Goal: Task Accomplishment & Management: Use online tool/utility

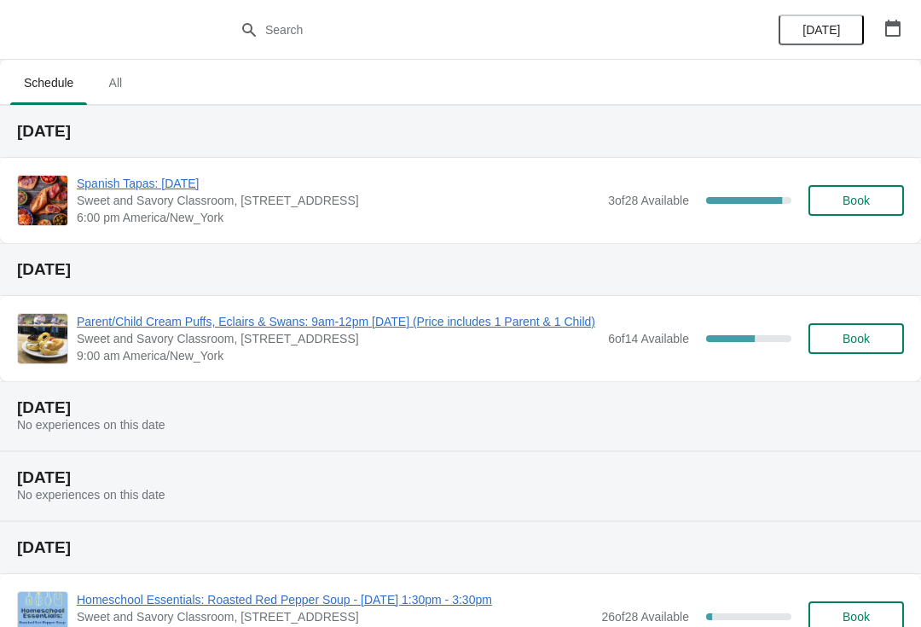
click at [864, 194] on span "Book" at bounding box center [856, 201] width 27 height 14
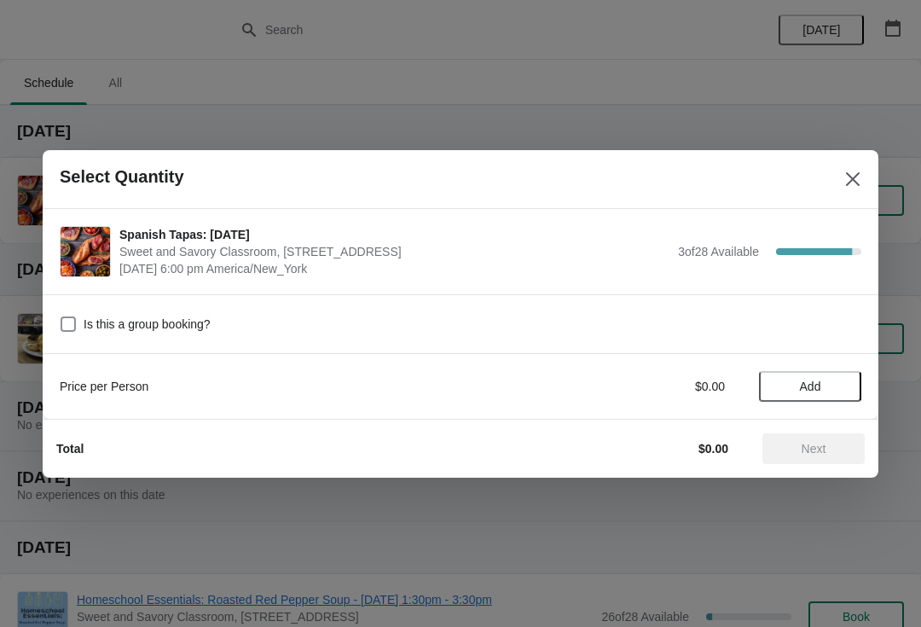
click at [848, 181] on icon "Close" at bounding box center [852, 179] width 17 height 17
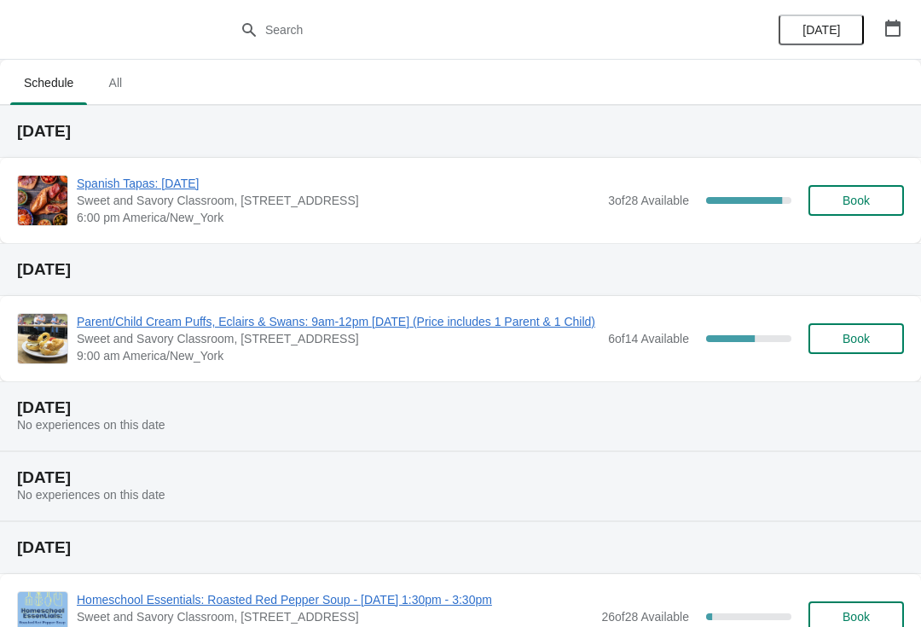
click at [153, 177] on span "Spanish Tapas: [DATE]" at bounding box center [338, 183] width 523 height 17
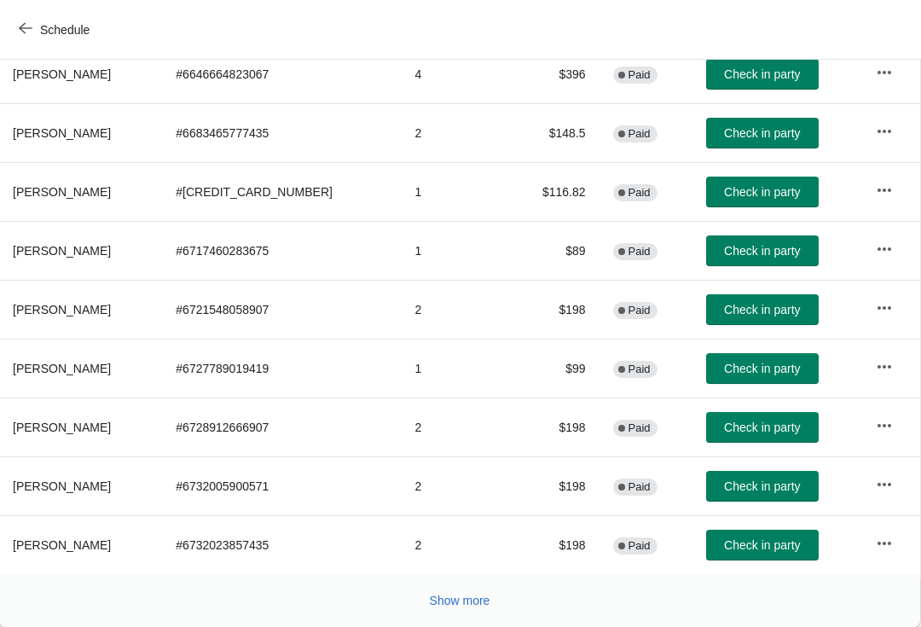
scroll to position [297, 1]
click at [462, 606] on span "Show more" at bounding box center [460, 601] width 61 height 14
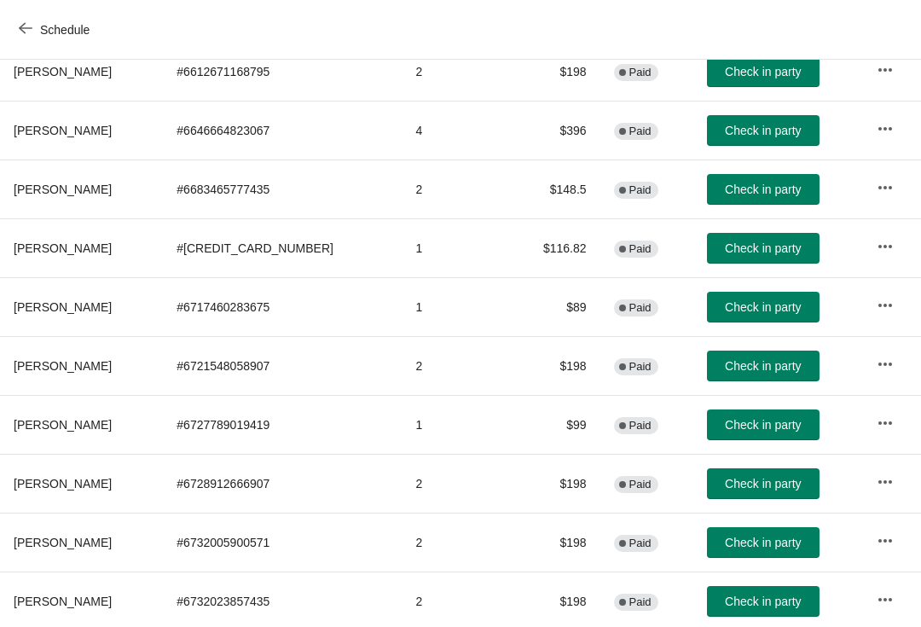
scroll to position [241, 0]
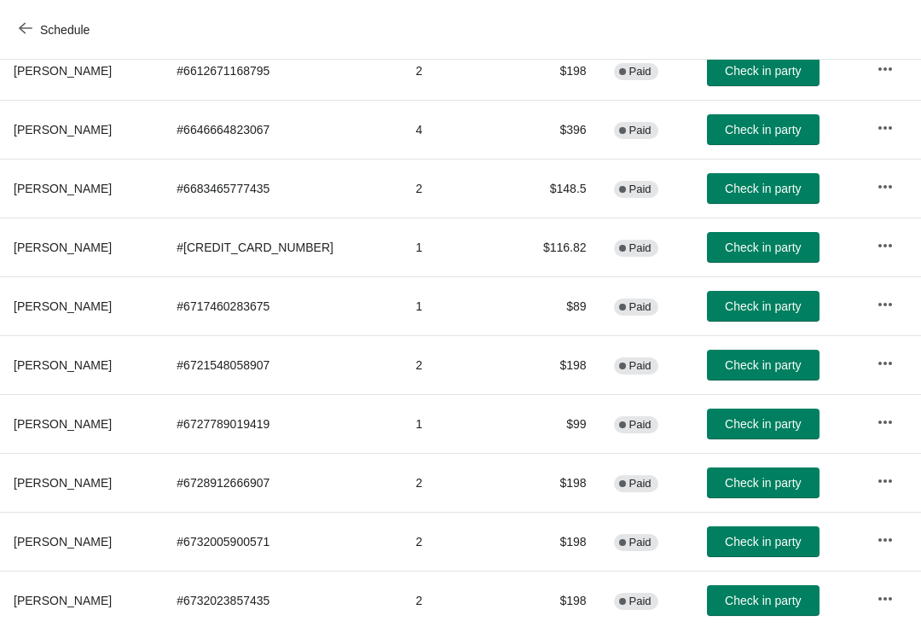
click at [736, 373] on button "Check in party" at bounding box center [763, 365] width 113 height 31
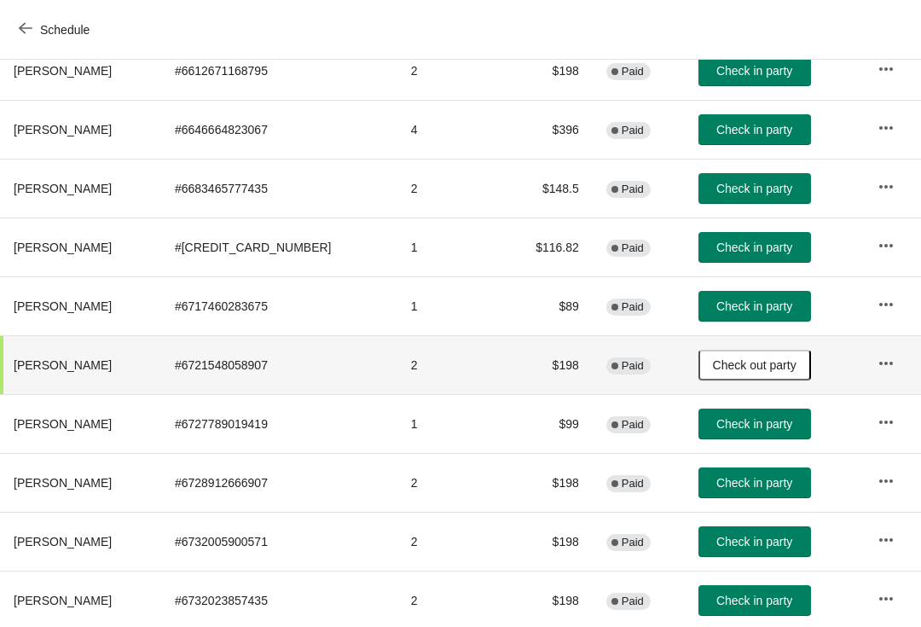
click at [741, 258] on button "Check in party" at bounding box center [754, 247] width 113 height 31
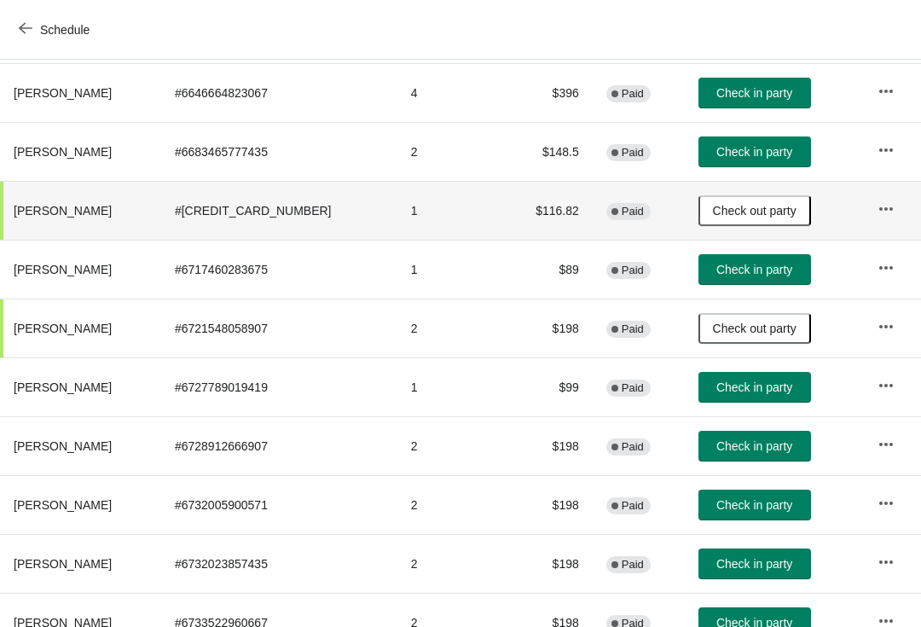
scroll to position [280, 0]
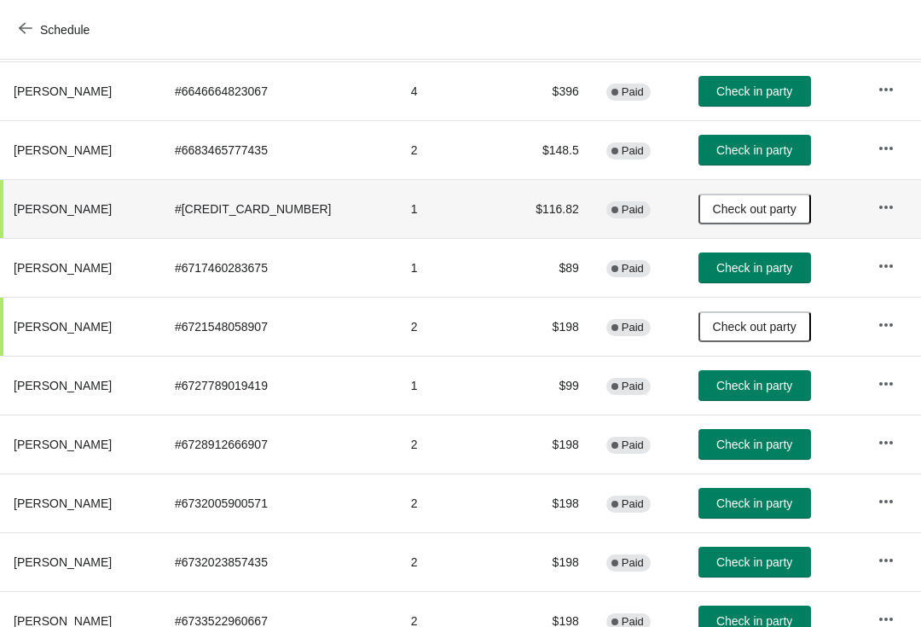
click at [733, 455] on button "Check in party" at bounding box center [754, 444] width 113 height 31
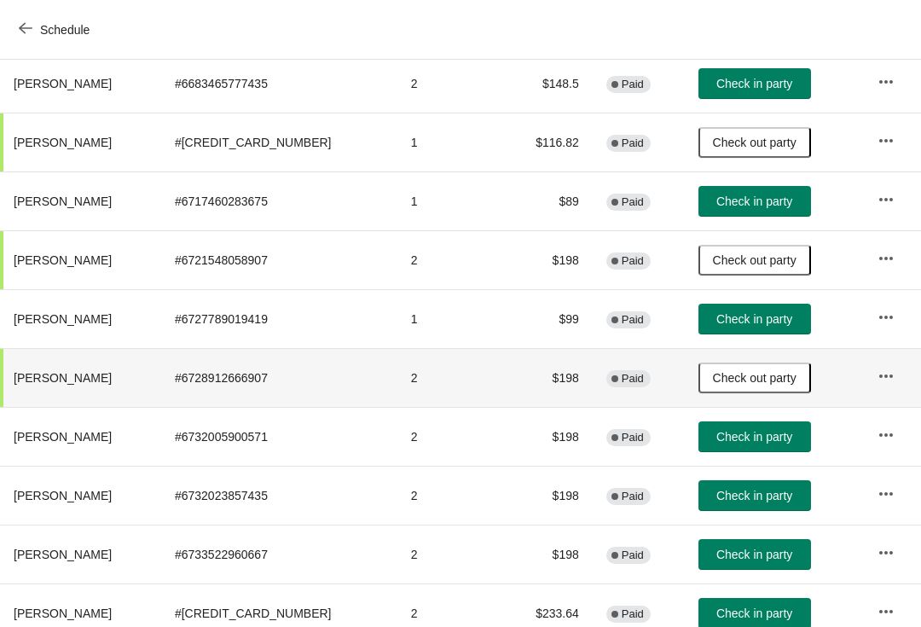
scroll to position [347, 0]
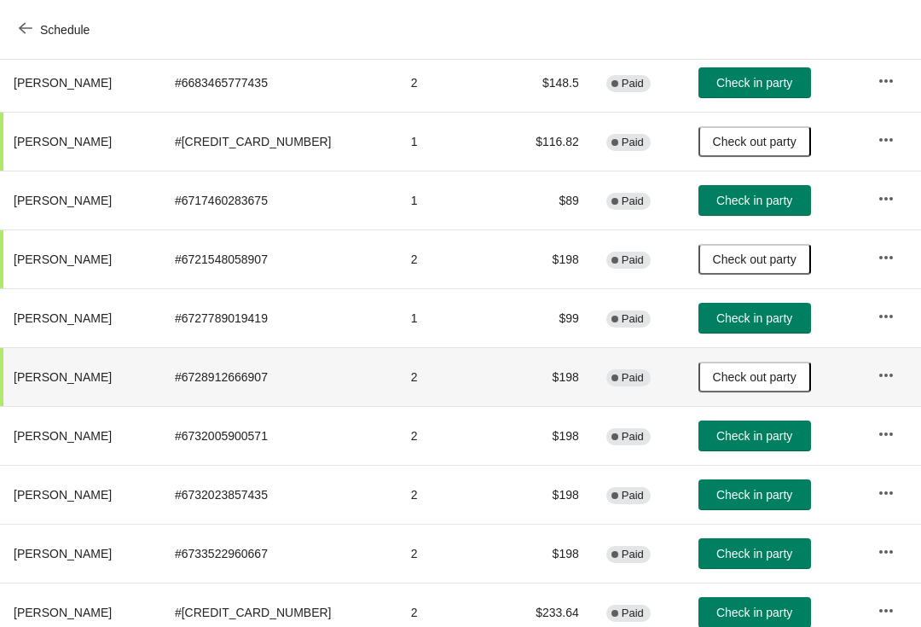
click at [739, 501] on span "Check in party" at bounding box center [754, 495] width 76 height 14
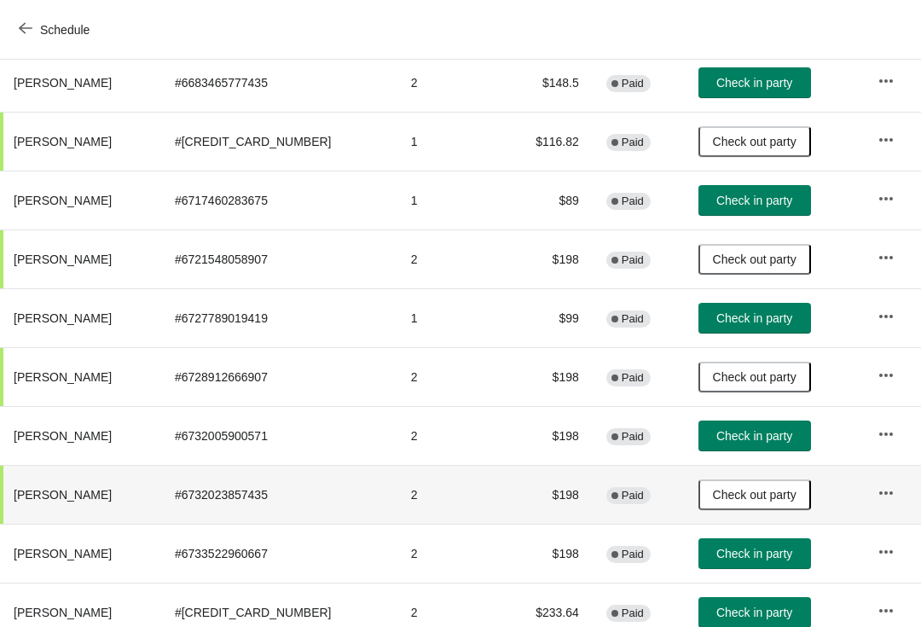
scroll to position [356, 1]
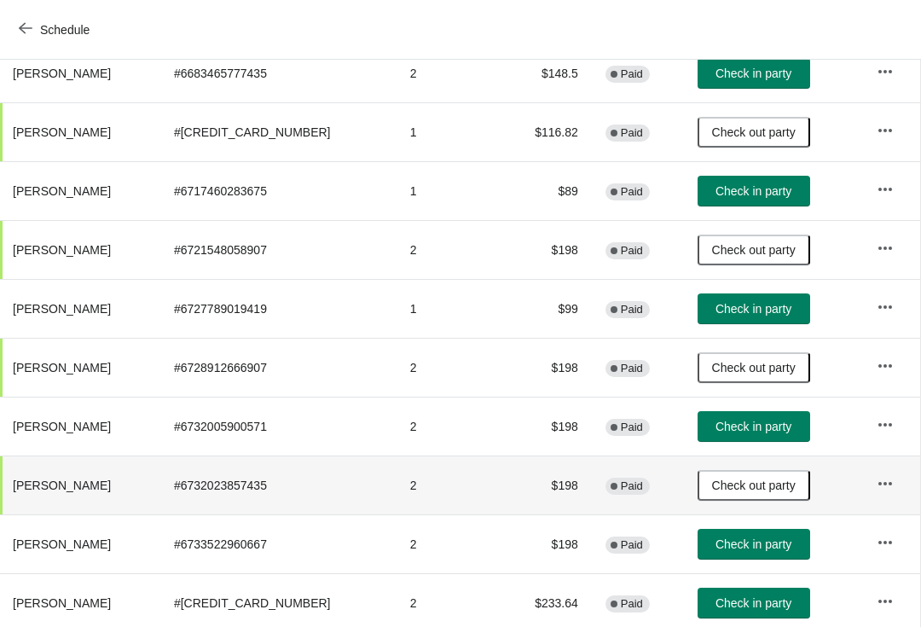
click at [739, 430] on span "Check in party" at bounding box center [753, 427] width 76 height 14
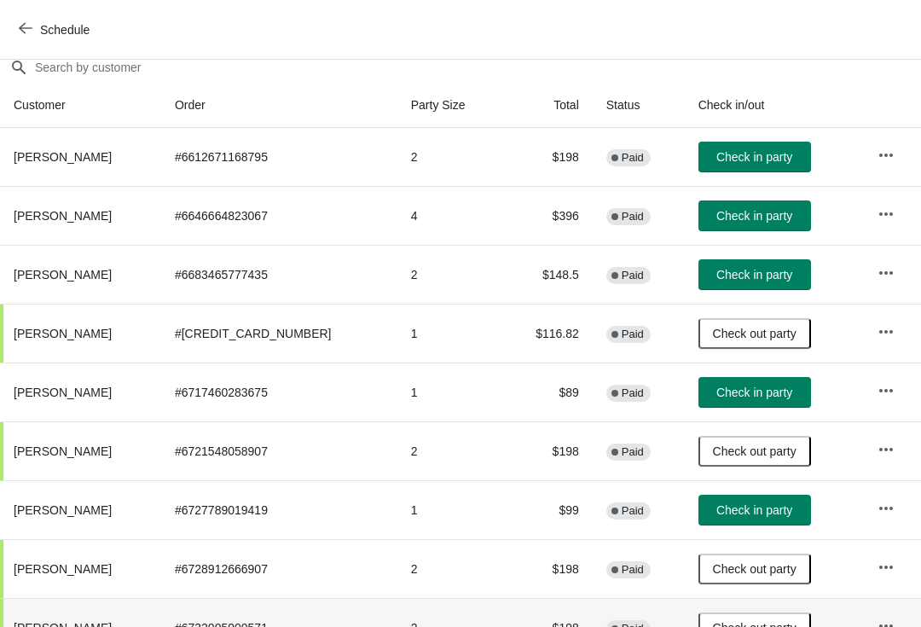
scroll to position [154, 0]
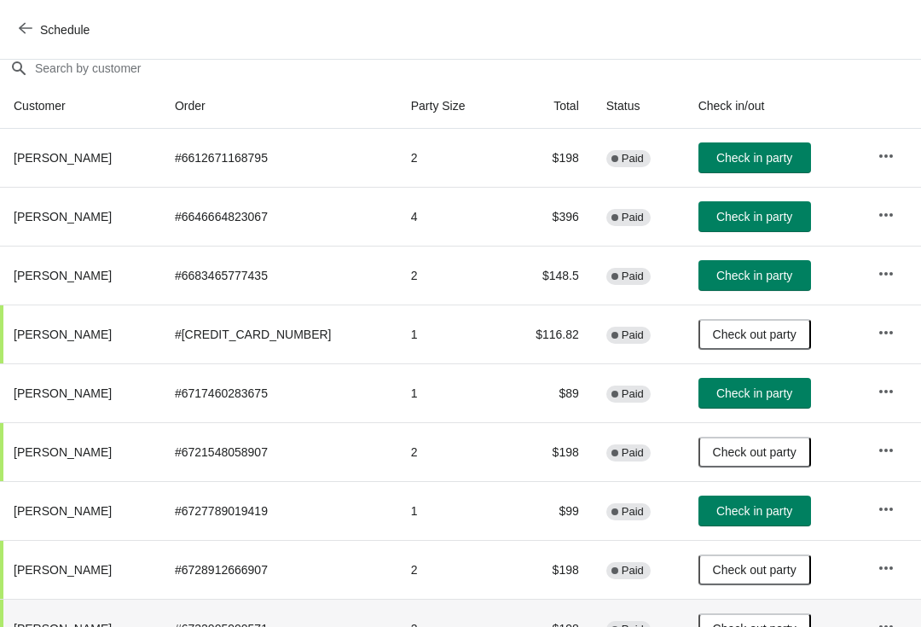
click at [753, 162] on span "Check in party" at bounding box center [754, 158] width 76 height 14
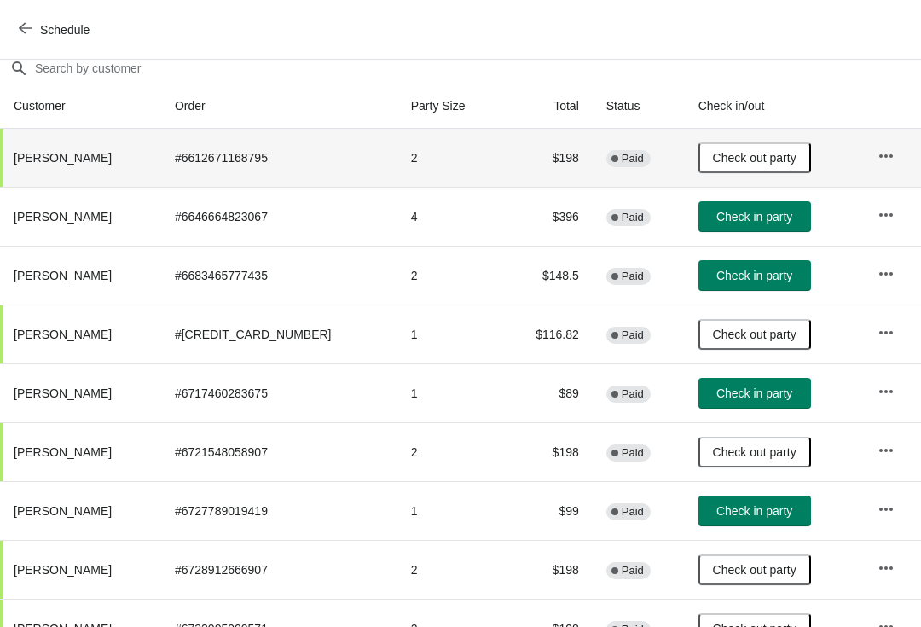
click at [735, 272] on span "Check in party" at bounding box center [754, 276] width 76 height 14
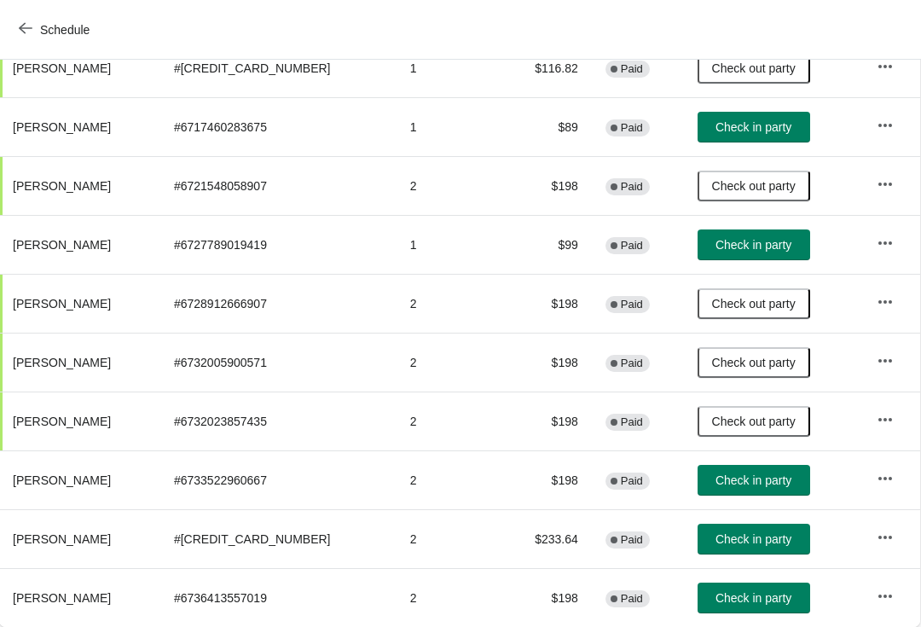
scroll to position [420, 1]
click at [727, 490] on button "Check in party" at bounding box center [754, 480] width 113 height 31
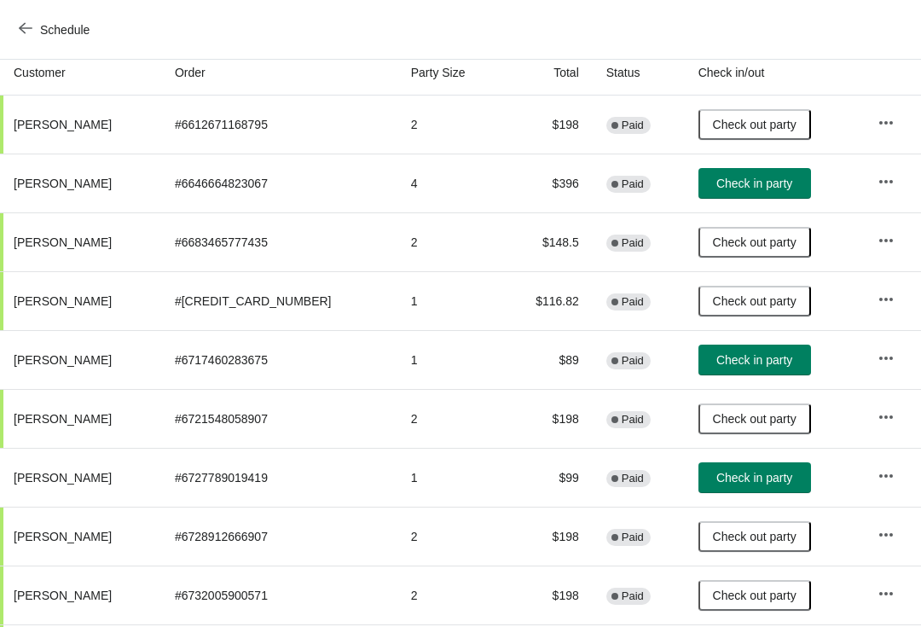
scroll to position [186, 0]
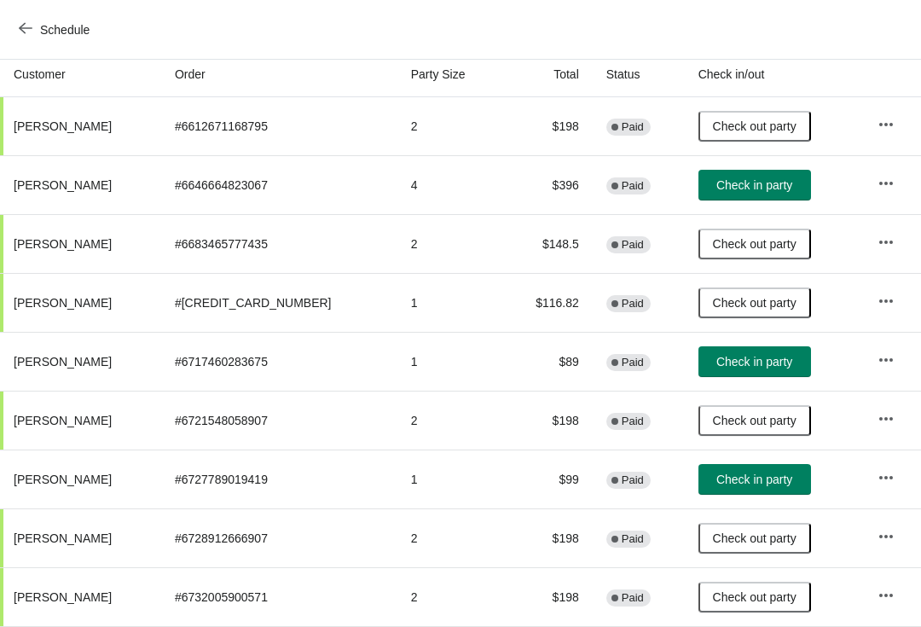
click at [733, 185] on span "Check in party" at bounding box center [754, 185] width 76 height 14
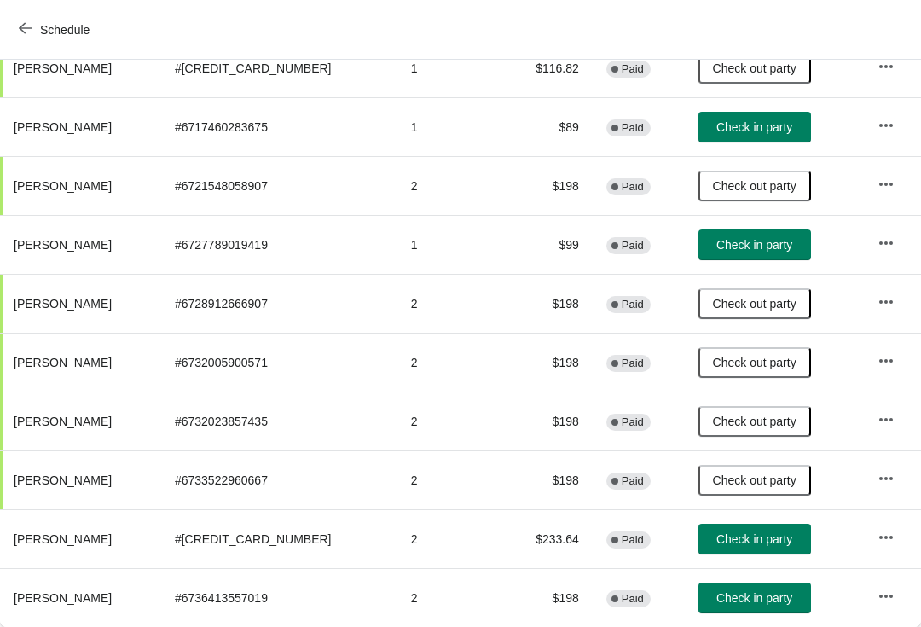
scroll to position [420, 0]
click at [738, 542] on span "Check in party" at bounding box center [754, 539] width 76 height 14
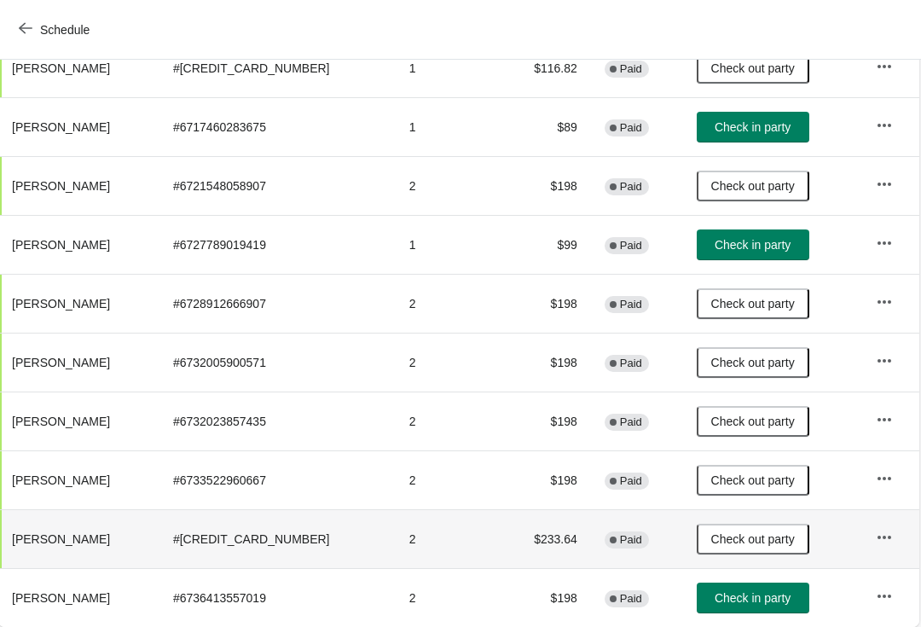
scroll to position [420, 1]
click at [744, 599] on span "Check in party" at bounding box center [753, 598] width 76 height 14
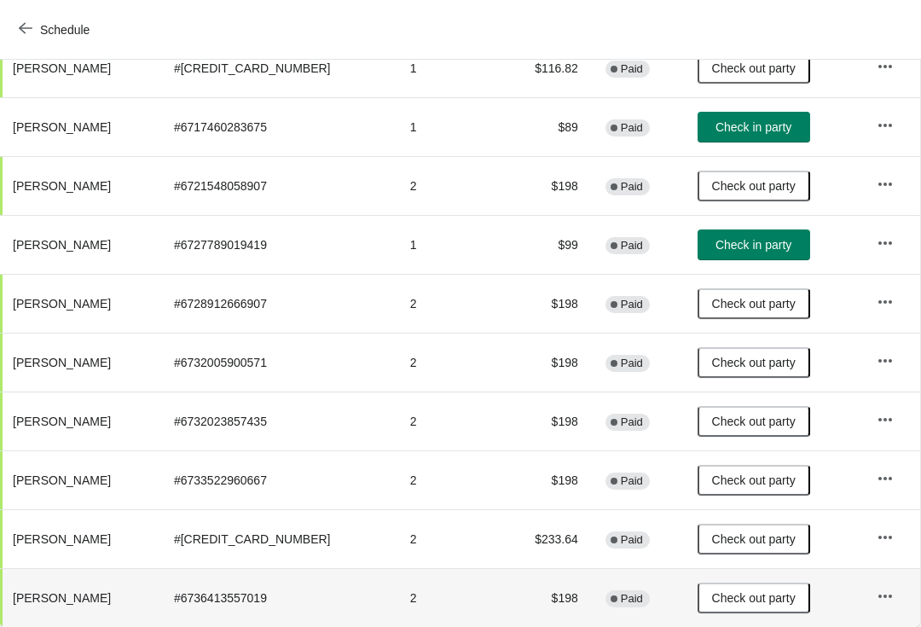
click at [730, 141] on button "Check in party" at bounding box center [754, 127] width 113 height 31
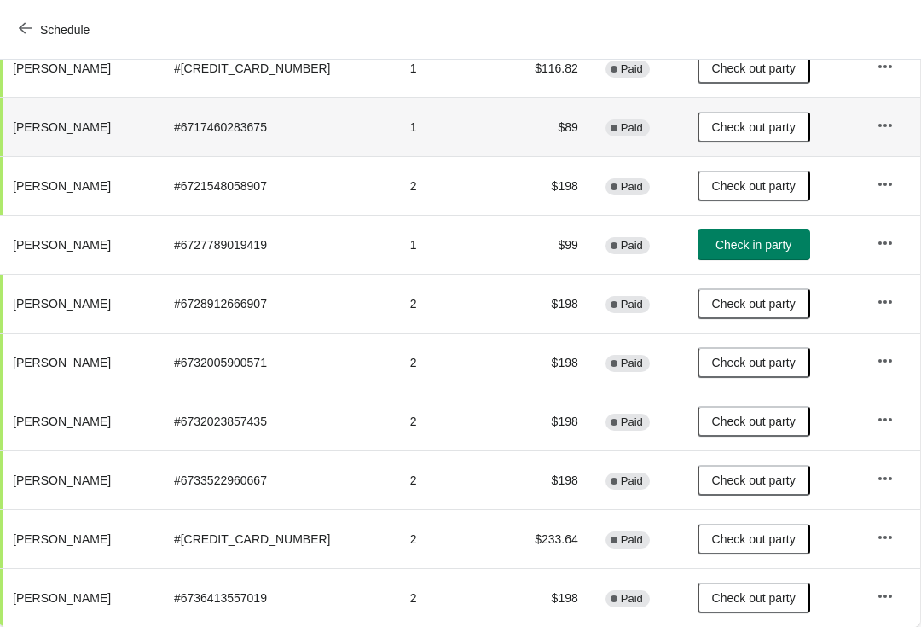
click at [744, 252] on button "Check in party" at bounding box center [754, 244] width 113 height 31
